Goal: Use online tool/utility: Use online tool/utility

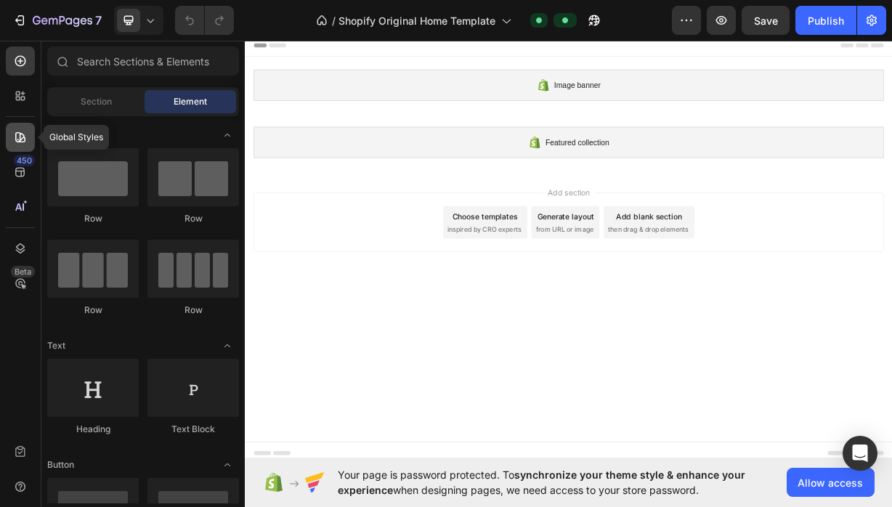
click at [20, 136] on icon at bounding box center [20, 137] width 15 height 15
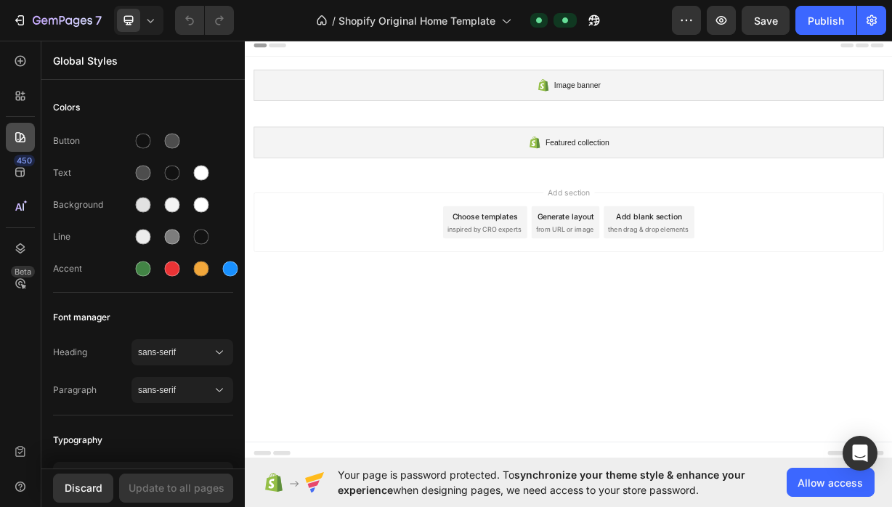
click at [20, 136] on icon at bounding box center [20, 137] width 15 height 15
click at [18, 96] on icon at bounding box center [20, 96] width 15 height 15
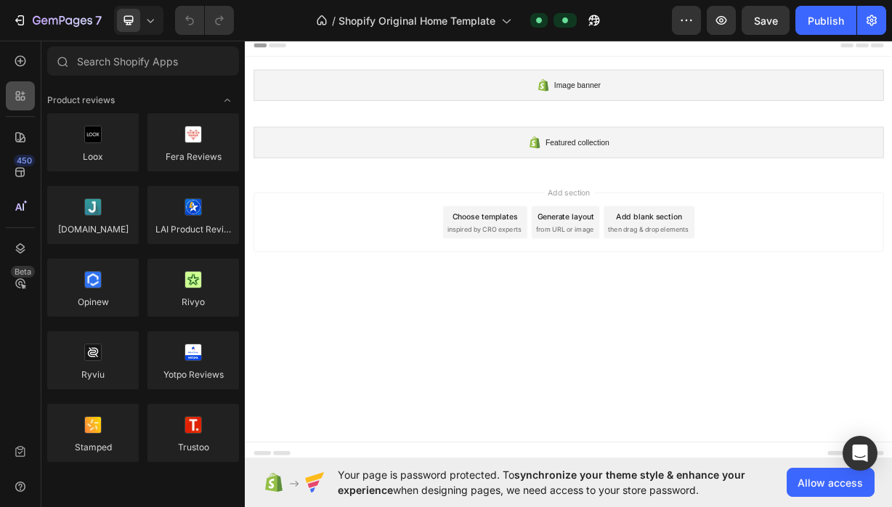
click at [18, 96] on icon at bounding box center [20, 96] width 15 height 15
click at [17, 67] on icon at bounding box center [20, 61] width 15 height 15
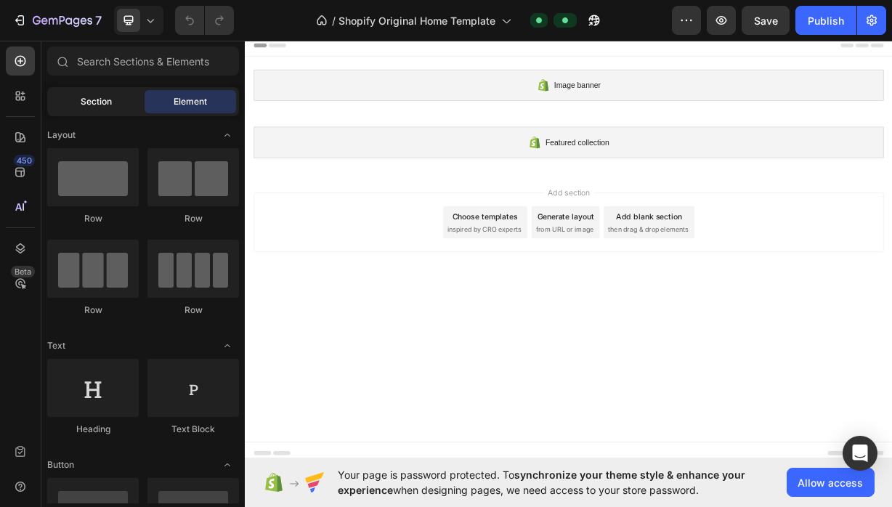
click at [102, 110] on div "Section" at bounding box center [95, 101] width 91 height 23
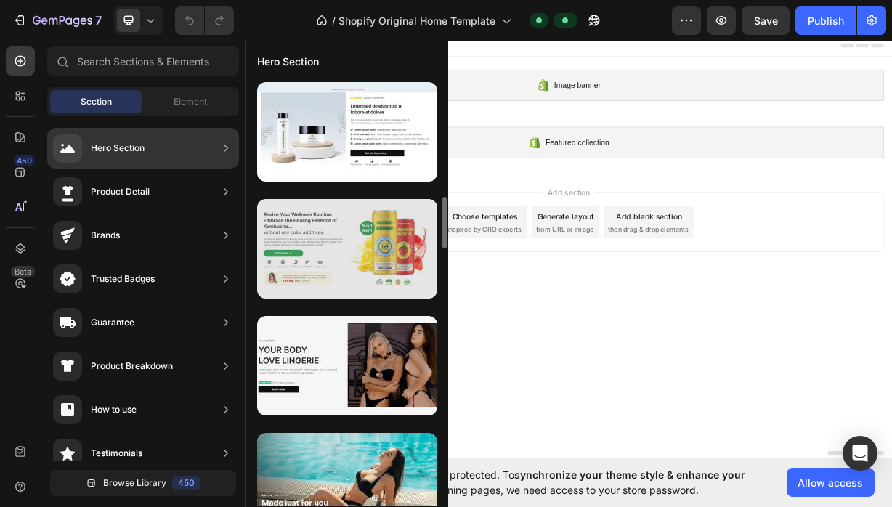
scroll to position [934, 0]
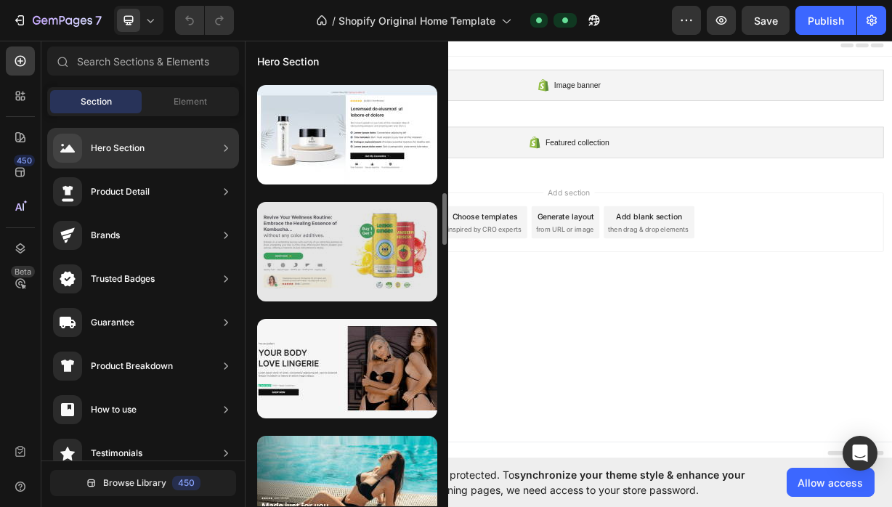
click at [343, 274] on div at bounding box center [347, 251] width 180 height 99
click at [341, 254] on div at bounding box center [347, 251] width 180 height 99
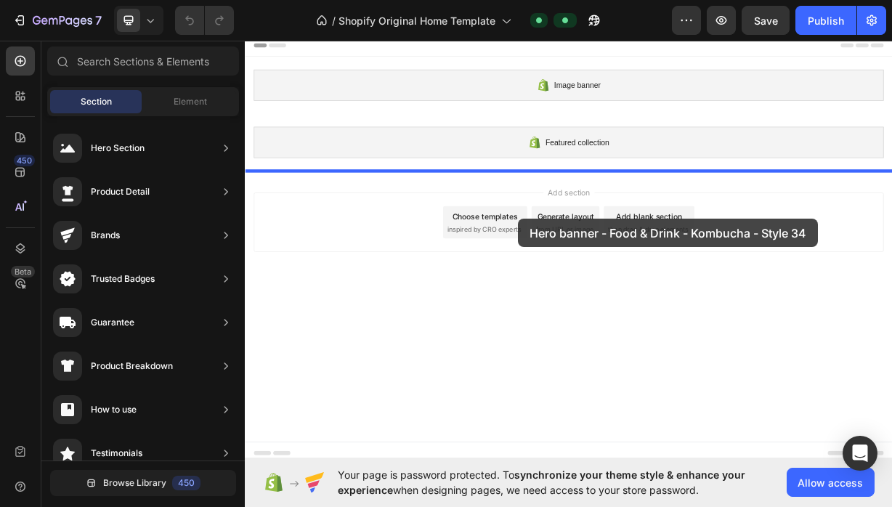
drag, startPoint x: 586, startPoint y: 288, endPoint x: 613, endPoint y: 282, distance: 27.5
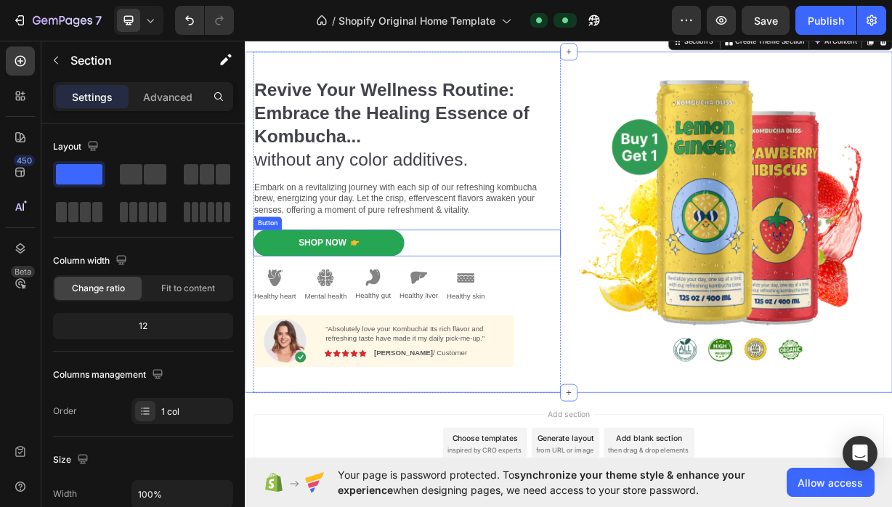
scroll to position [159, 0]
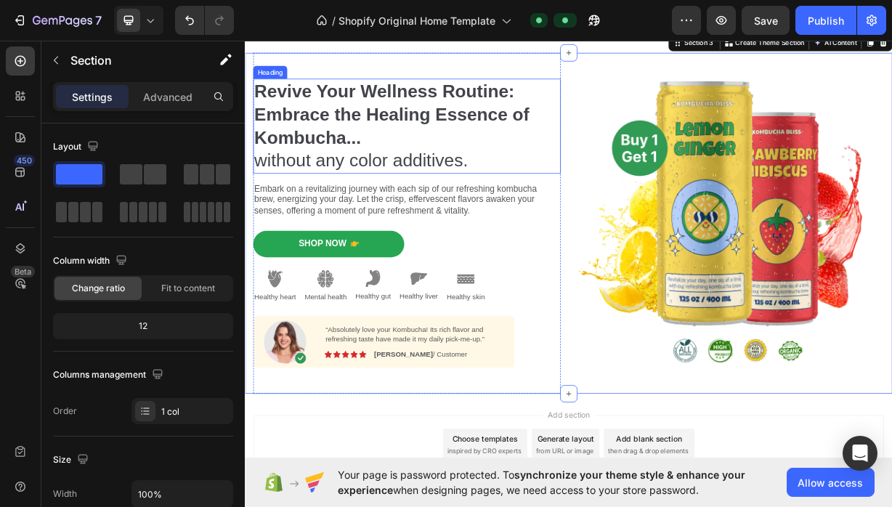
click at [478, 128] on strong "Revive Your Wellness Routine: Embrace the Healing Essence of Kombucha..." at bounding box center [442, 141] width 370 height 89
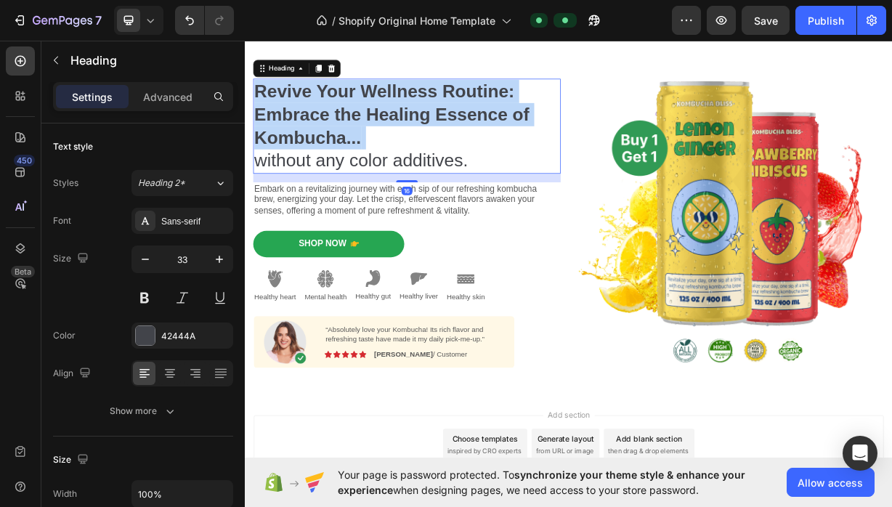
click at [478, 128] on strong "Revive Your Wellness Routine: Embrace the Healing Essence of Kombucha..." at bounding box center [442, 141] width 370 height 89
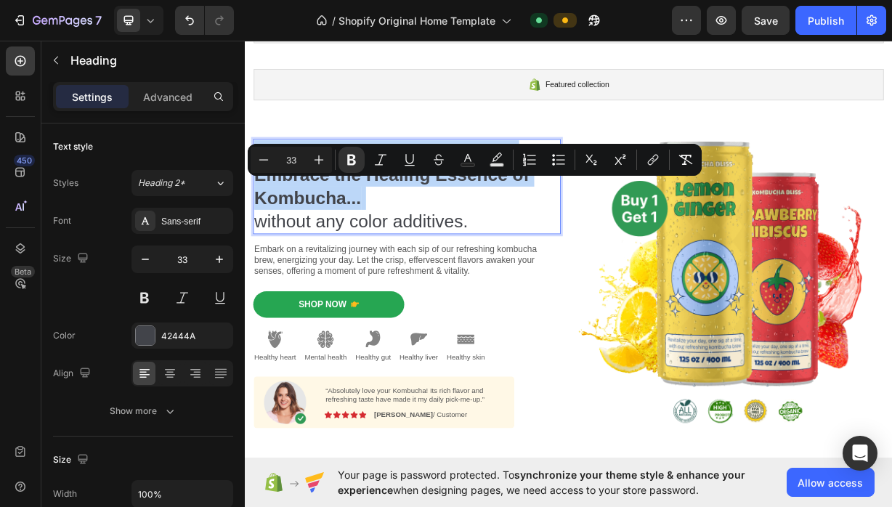
scroll to position [0, 0]
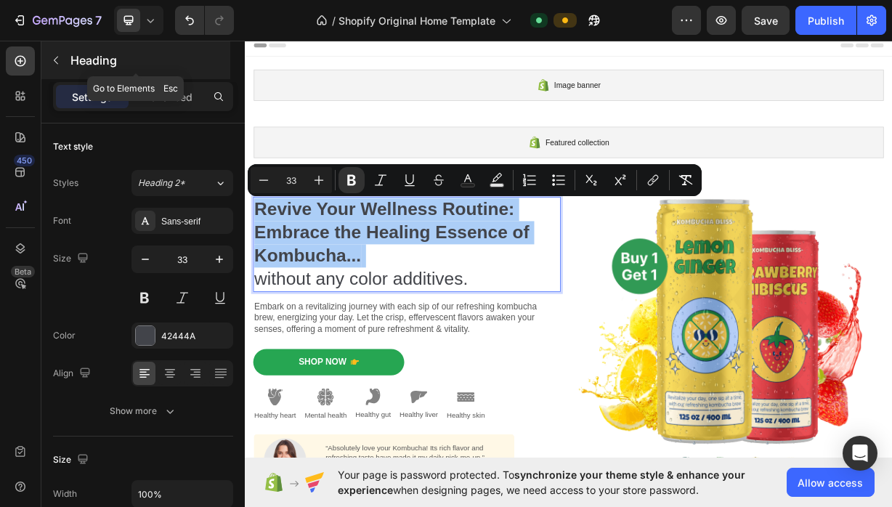
click at [55, 62] on icon "button" at bounding box center [56, 60] width 12 height 12
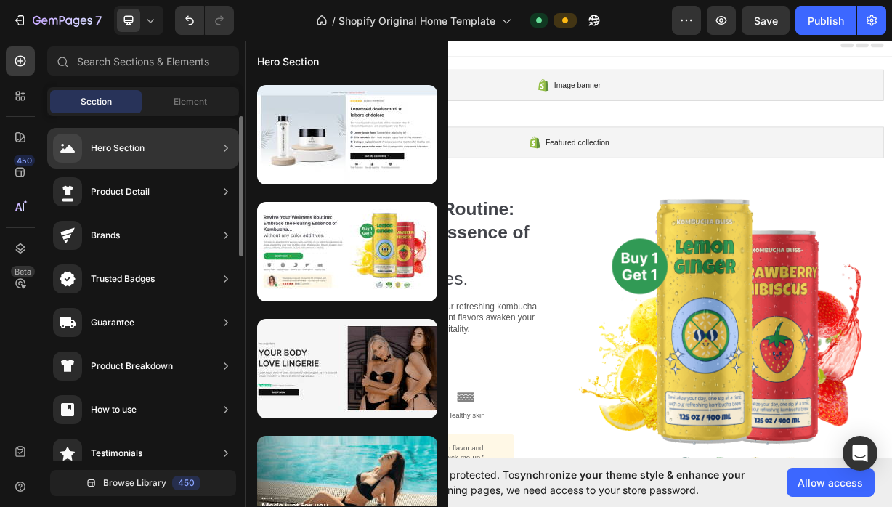
click at [166, 258] on div "Brands" at bounding box center [143, 278] width 192 height 41
click at [222, 232] on icon at bounding box center [226, 235] width 15 height 15
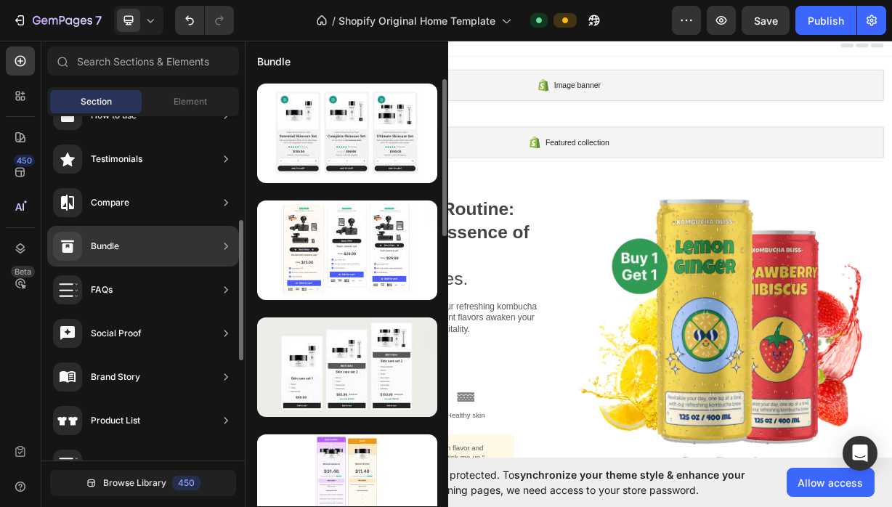
scroll to position [267, 0]
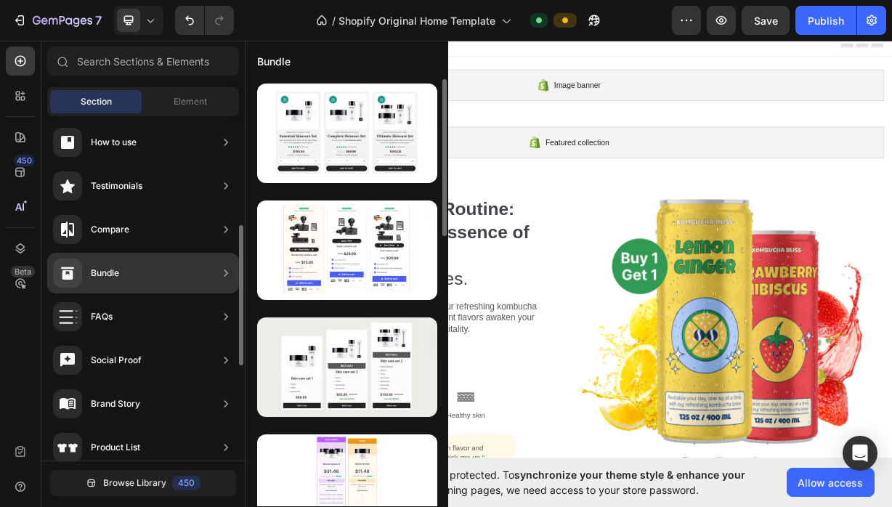
click at [200, 272] on div "Bundle" at bounding box center [143, 273] width 192 height 41
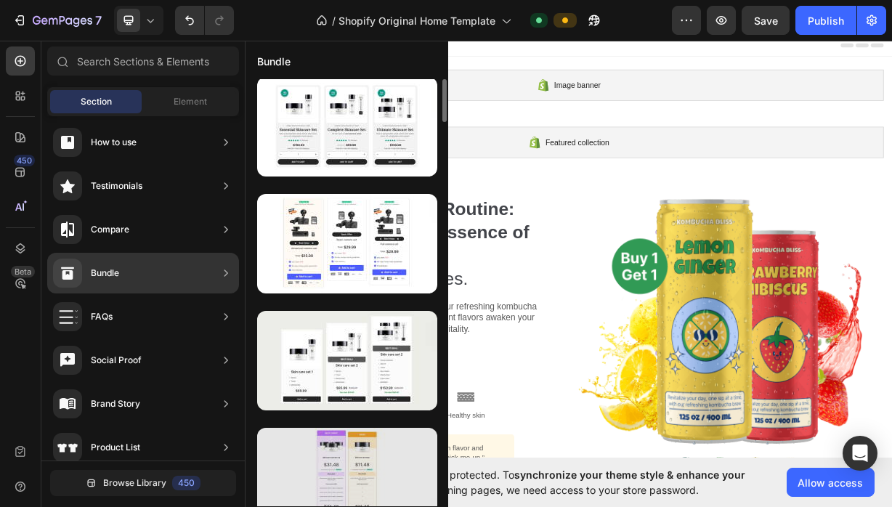
scroll to position [0, 0]
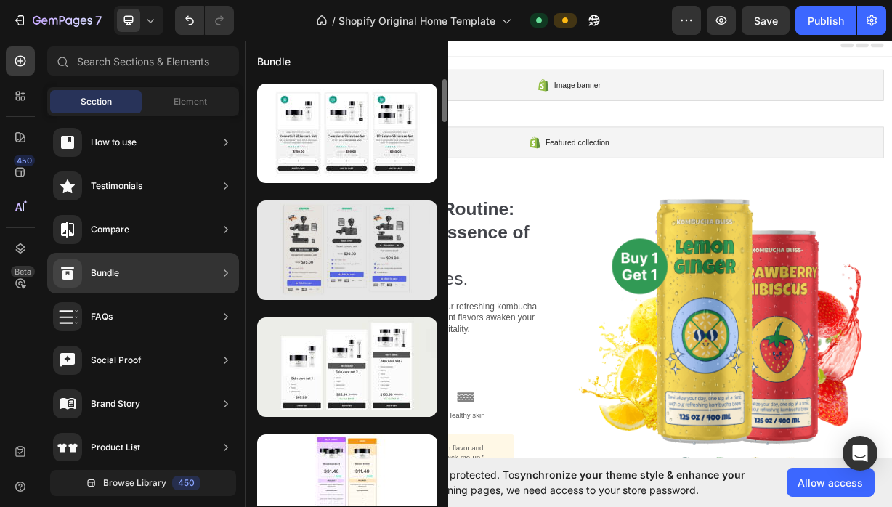
click at [401, 241] on div at bounding box center [347, 249] width 180 height 99
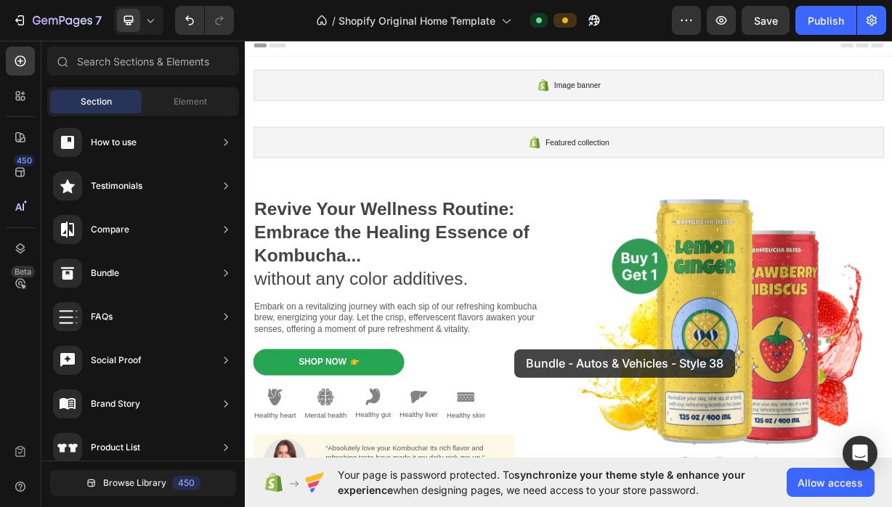
scroll to position [238, 0]
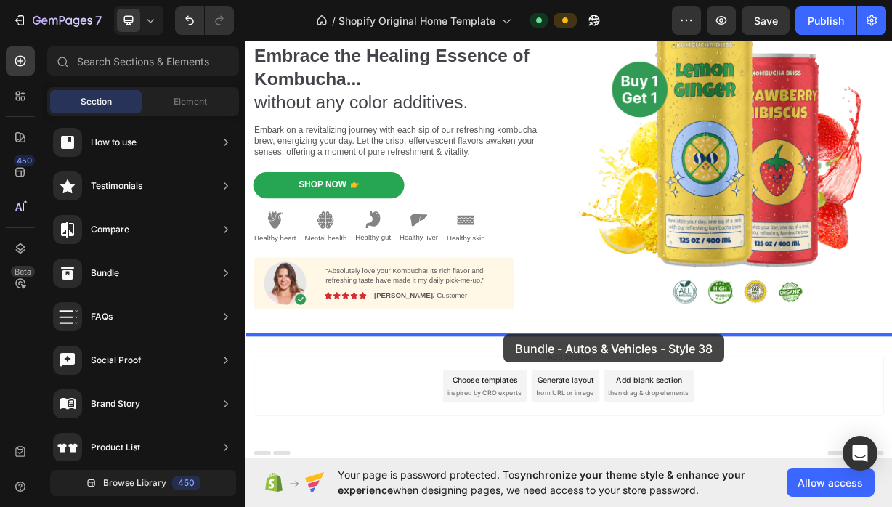
drag, startPoint x: 603, startPoint y: 273, endPoint x: 593, endPoint y: 438, distance: 165.8
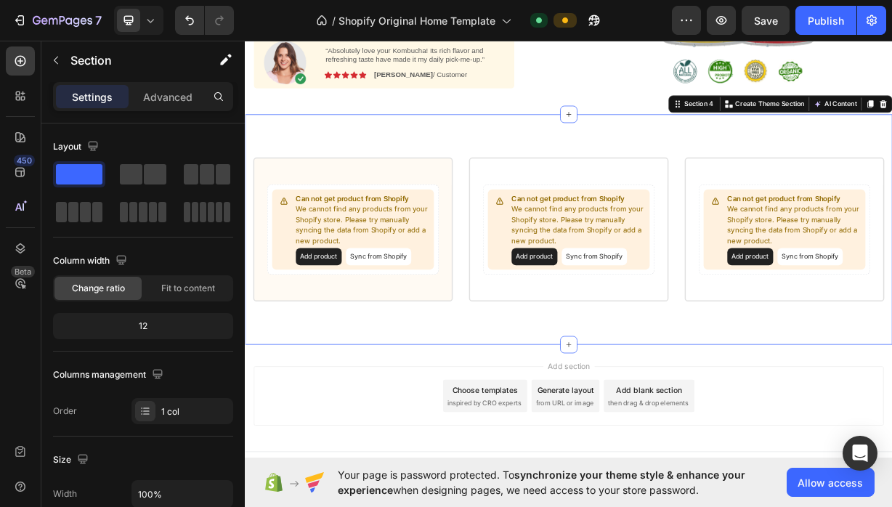
scroll to position [539, 0]
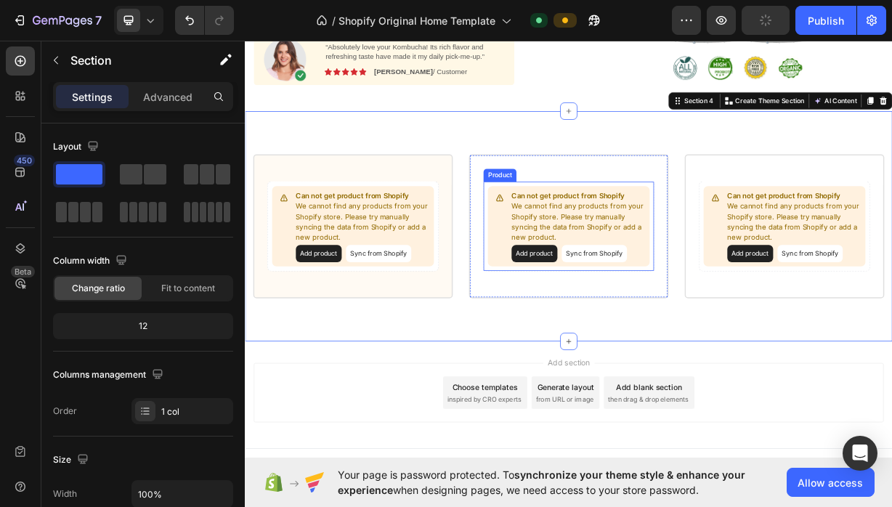
click at [648, 336] on button "Add product" at bounding box center [634, 328] width 62 height 23
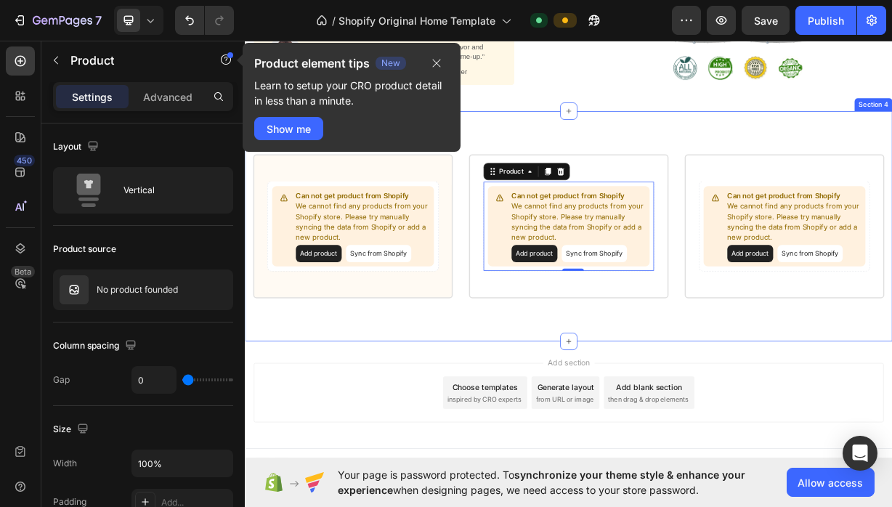
click at [399, 412] on div "Can not get product from Shopify We cannot find any products from your Shopify …" at bounding box center [680, 292] width 871 height 311
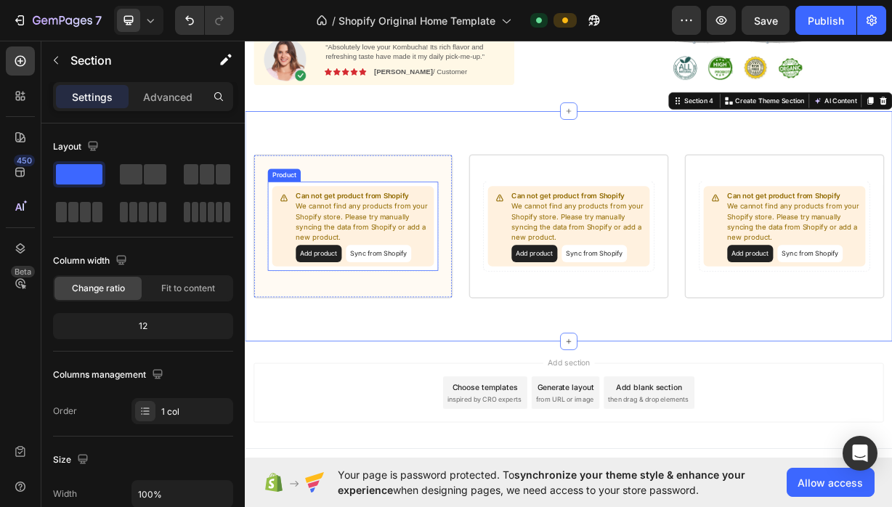
click at [346, 327] on button "Add product" at bounding box center [344, 328] width 62 height 23
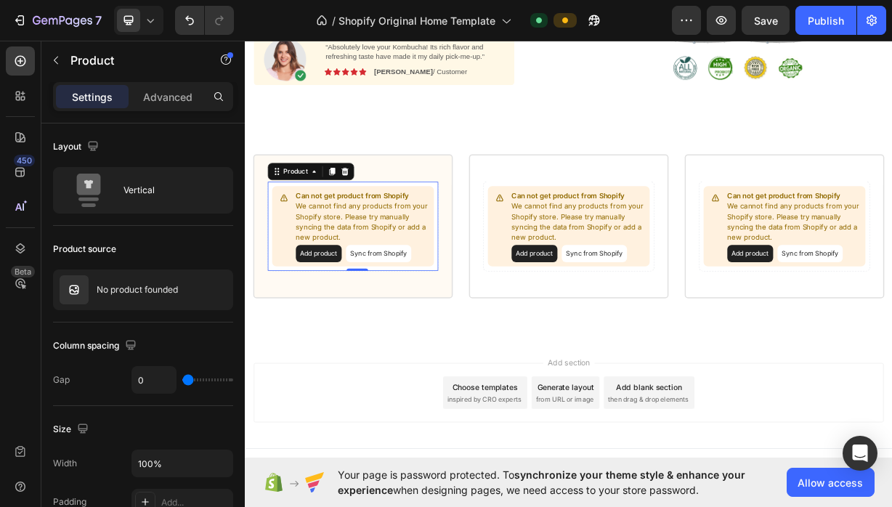
click at [339, 328] on button "Add product" at bounding box center [344, 328] width 62 height 23
click at [378, 415] on div "Can not get product from Shopify We cannot find any products from your Shopify …" at bounding box center [680, 292] width 871 height 311
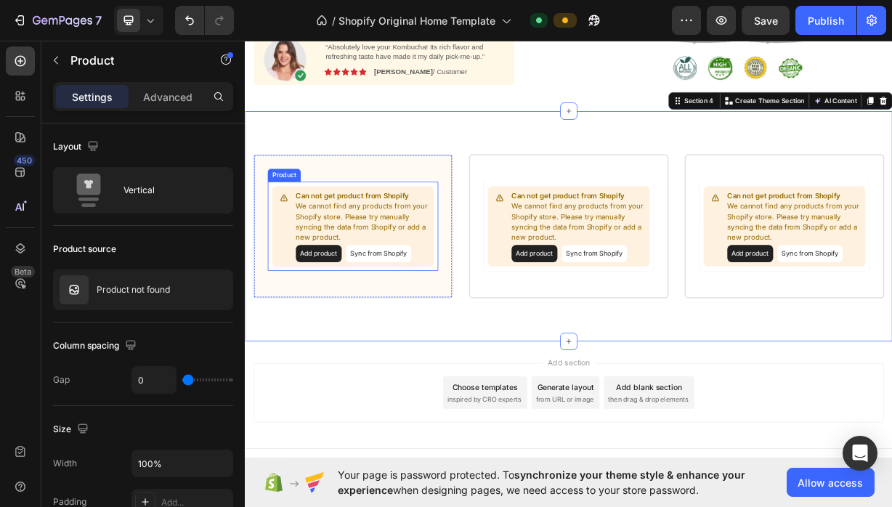
click at [438, 324] on button "Sync from Shopify" at bounding box center [424, 328] width 88 height 23
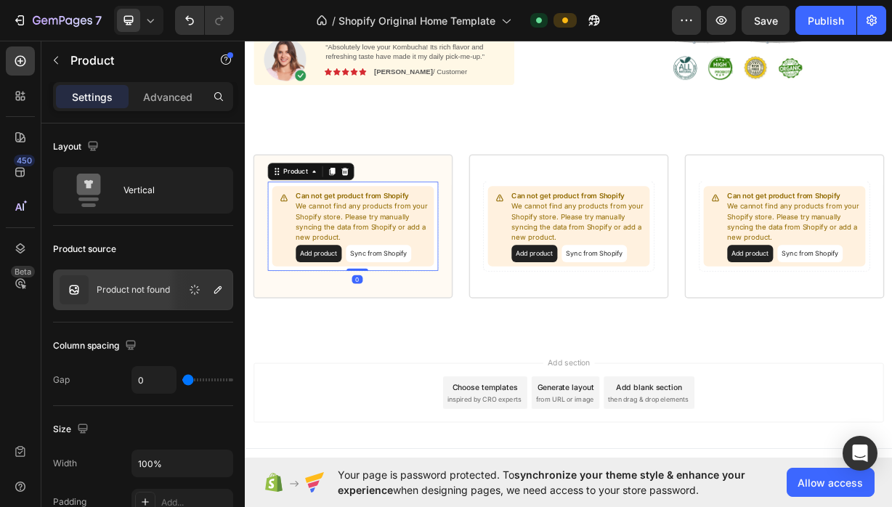
click at [438, 334] on button "Sync from Shopify" at bounding box center [424, 328] width 88 height 23
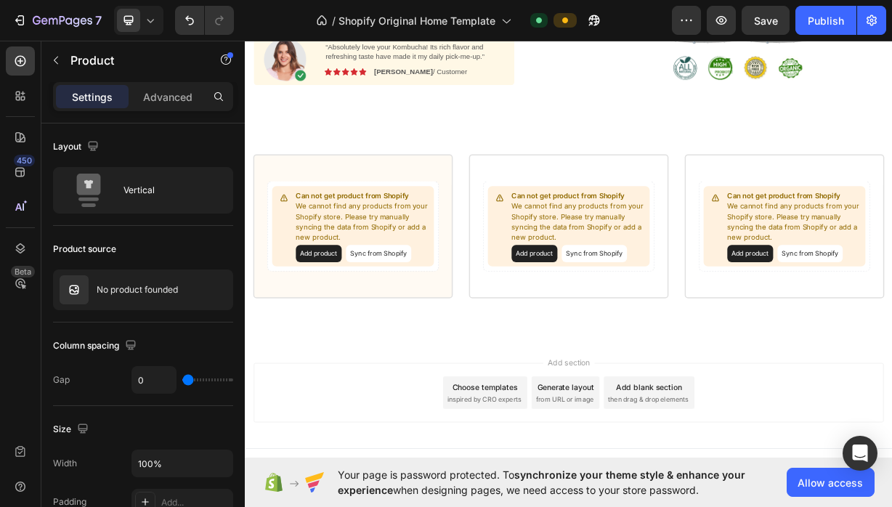
click at [442, 335] on button "Sync from Shopify" at bounding box center [424, 328] width 88 height 23
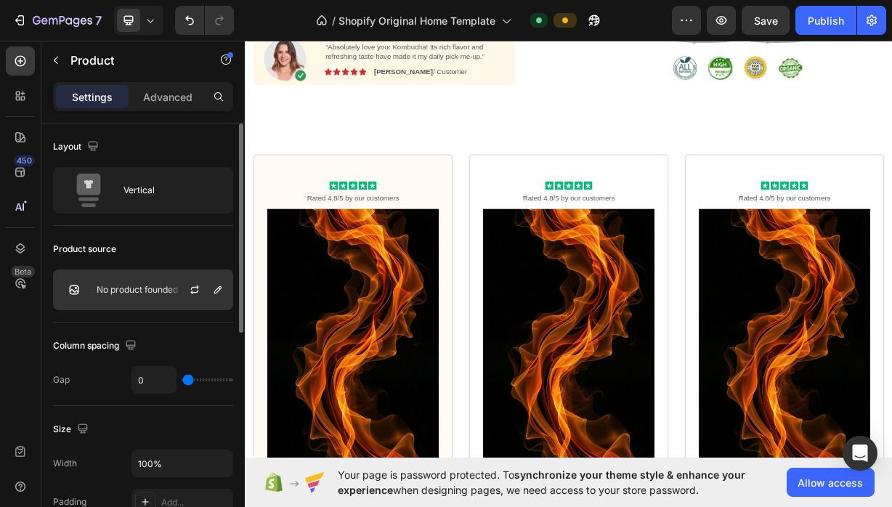
click at [163, 293] on p "No product founded" at bounding box center [137, 290] width 81 height 10
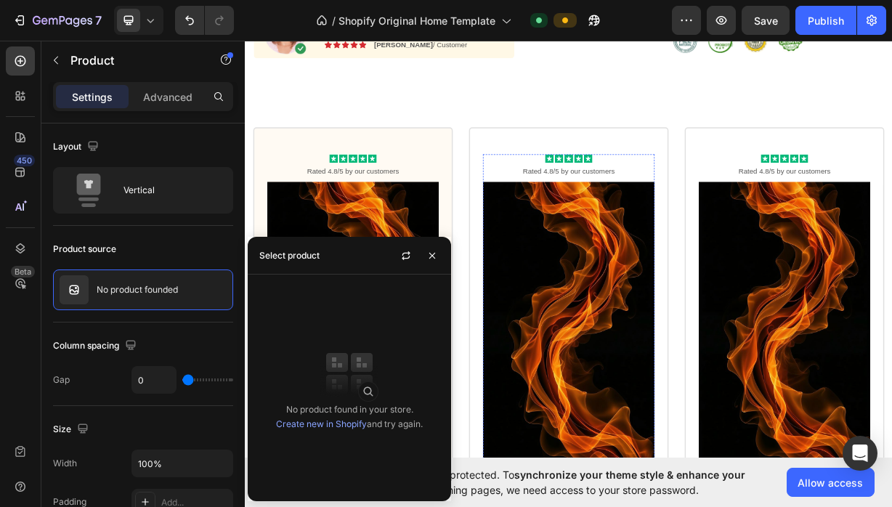
scroll to position [576, 0]
